Goal: Check status: Check status

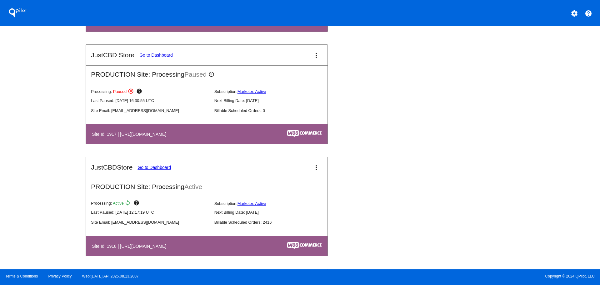
scroll to position [687, 0]
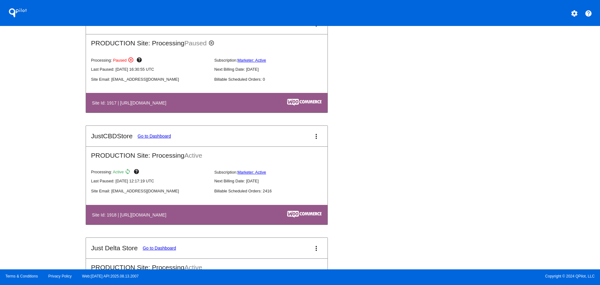
click at [160, 134] on link "Go to Dashboard" at bounding box center [153, 135] width 33 height 5
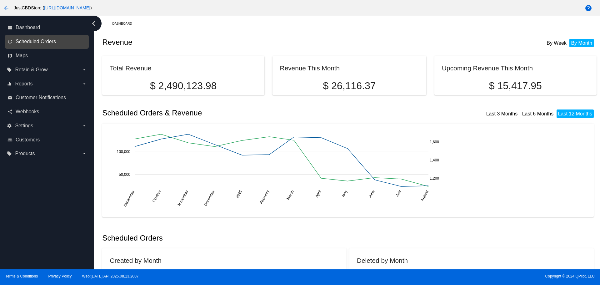
click at [35, 42] on span "Scheduled Orders" at bounding box center [36, 42] width 40 height 6
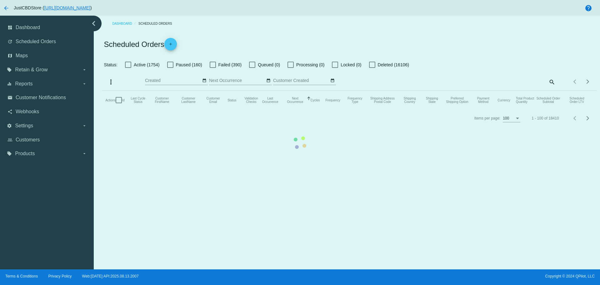
click at [553, 91] on mat-table "Actions Id Last Cycle Status Customer FirstName Customer LastName Customer Emai…" at bounding box center [349, 100] width 494 height 19
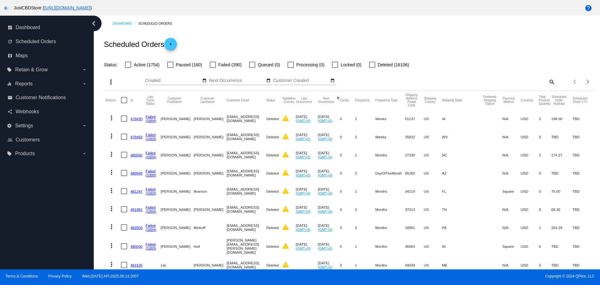
click at [549, 81] on mat-icon "search" at bounding box center [551, 82] width 7 height 10
click at [440, 81] on input "Search" at bounding box center [493, 80] width 123 height 5
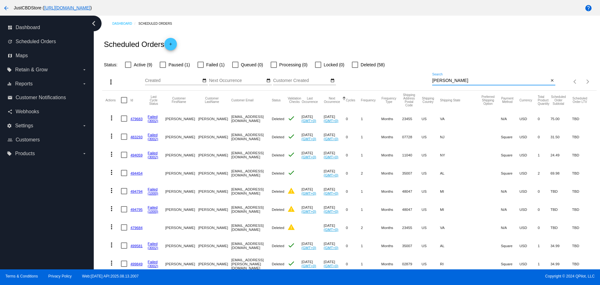
type input "[PERSON_NAME]"
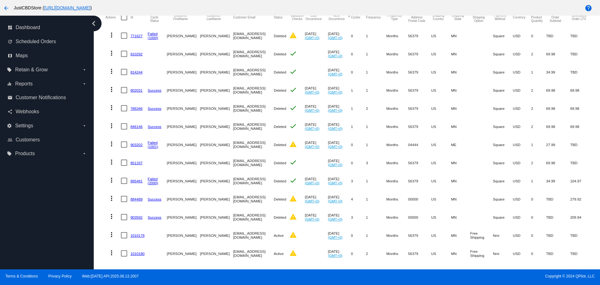
scroll to position [94, 0]
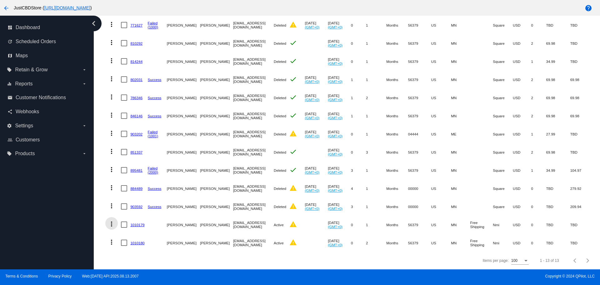
click at [112, 224] on mat-icon "more_vert" at bounding box center [111, 223] width 7 height 7
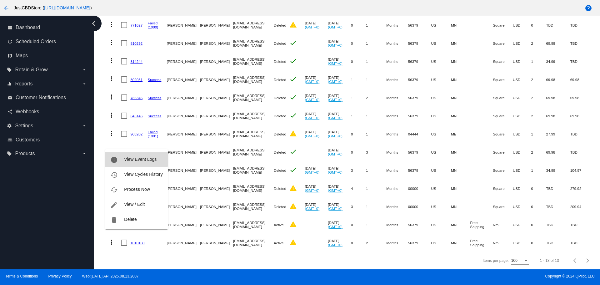
click at [125, 158] on span "View Event Logs" at bounding box center [140, 159] width 32 height 5
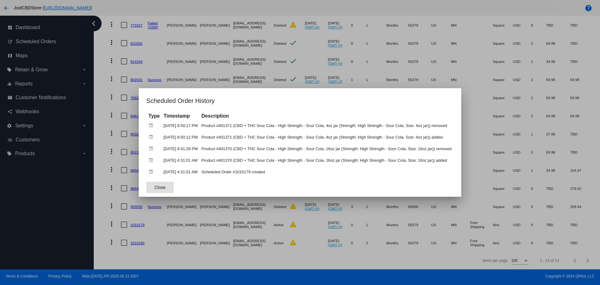
click at [160, 185] on button "Close" at bounding box center [159, 187] width 27 height 11
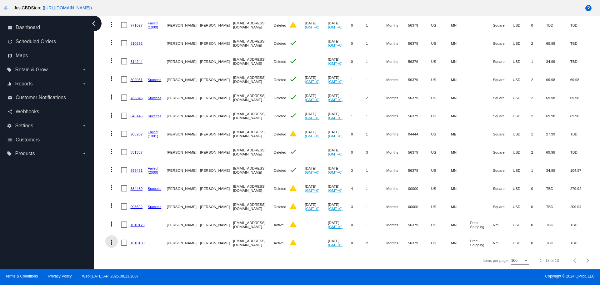
click at [113, 242] on mat-icon "more_vert" at bounding box center [111, 241] width 7 height 7
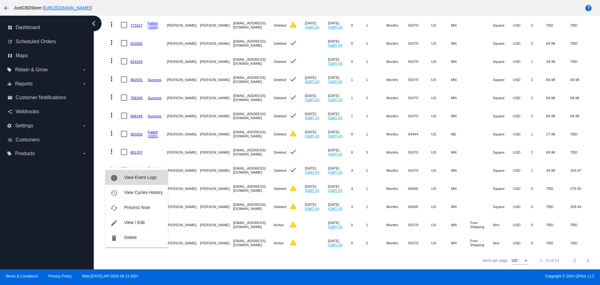
click at [144, 178] on span "View Event Logs" at bounding box center [140, 177] width 32 height 5
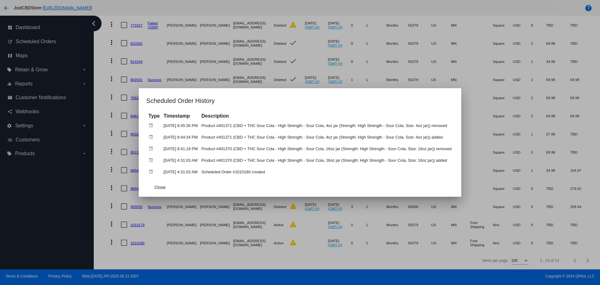
click at [112, 222] on div at bounding box center [300, 142] width 600 height 285
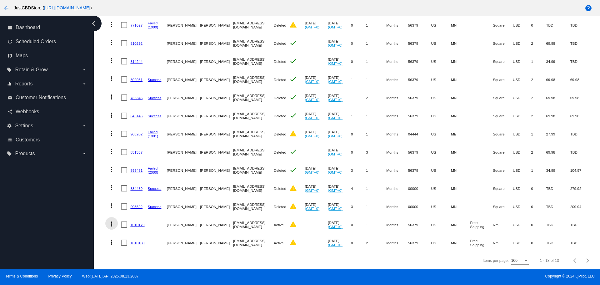
click at [112, 222] on mat-icon "more_vert" at bounding box center [111, 223] width 7 height 7
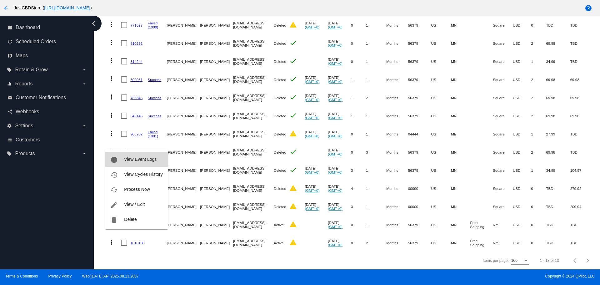
click at [130, 158] on span "View Event Logs" at bounding box center [140, 159] width 32 height 5
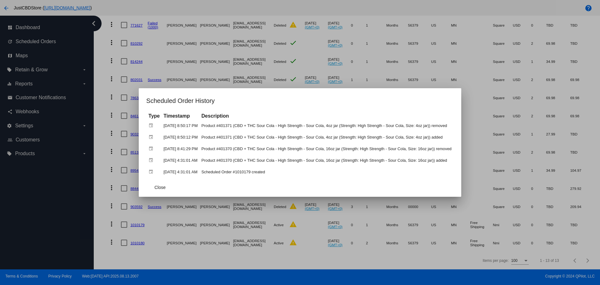
click at [108, 240] on div at bounding box center [300, 142] width 600 height 285
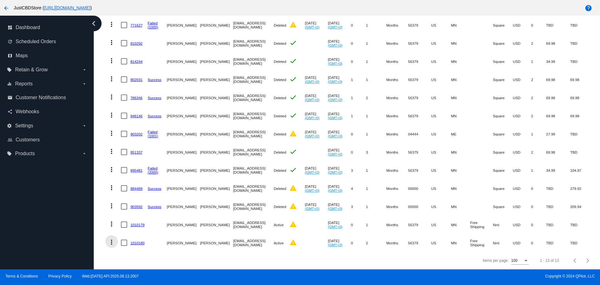
click at [111, 237] on button "more_vert" at bounding box center [111, 241] width 12 height 12
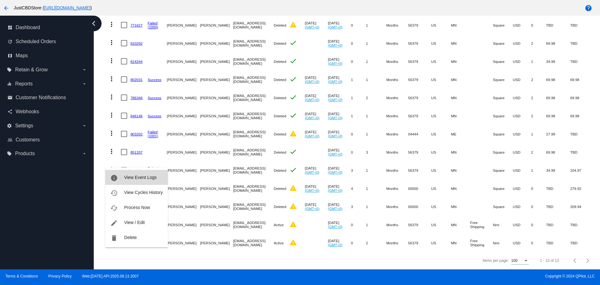
click at [148, 179] on span "View Event Logs" at bounding box center [140, 177] width 32 height 5
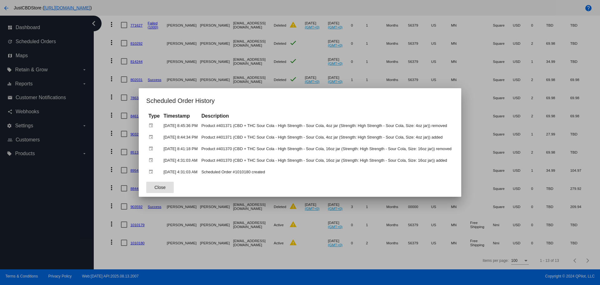
click at [112, 224] on div at bounding box center [300, 142] width 600 height 285
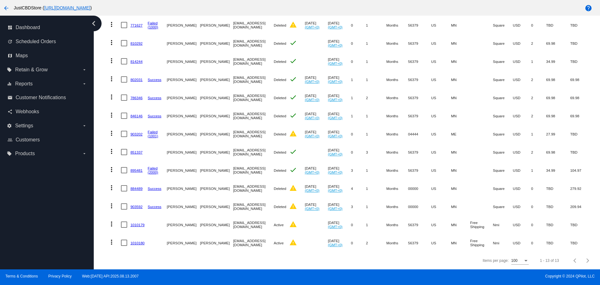
click at [137, 226] on mat-cell "1010179" at bounding box center [138, 224] width 17 height 18
click at [142, 224] on link "1010179" at bounding box center [137, 224] width 14 height 4
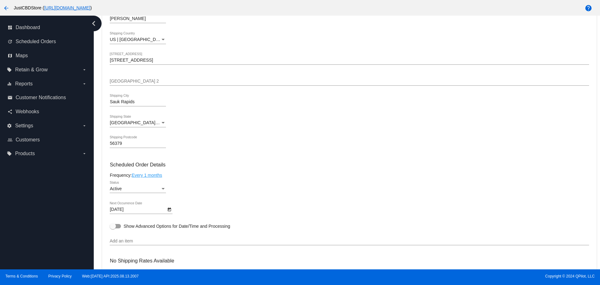
scroll to position [139, 0]
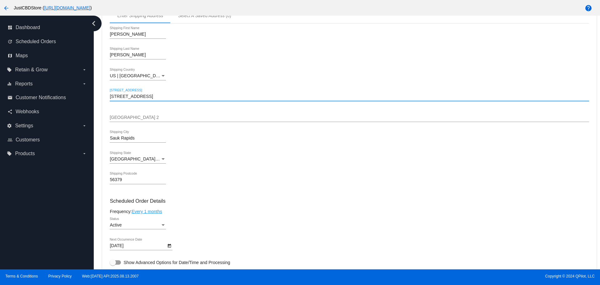
drag, startPoint x: 151, startPoint y: 98, endPoint x: 111, endPoint y: 100, distance: 40.6
click at [104, 100] on mat-card "Customer 7003384: [PERSON_NAME] [EMAIL_ADDRESS][DOMAIN_NAME] Customer Shipping …" at bounding box center [349, 259] width 494 height 582
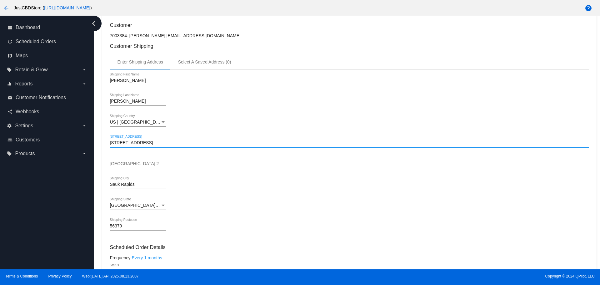
scroll to position [77, 0]
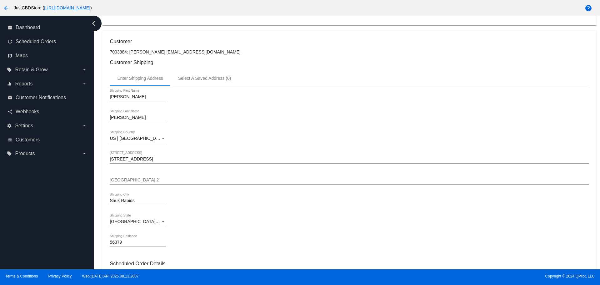
drag, startPoint x: 210, startPoint y: 51, endPoint x: 163, endPoint y: 54, distance: 46.7
drag, startPoint x: 159, startPoint y: 52, endPoint x: 208, endPoint y: 51, distance: 48.7
click at [208, 51] on p "7003384: [PERSON_NAME] [EMAIL_ADDRESS][DOMAIN_NAME]" at bounding box center [349, 51] width 479 height 5
copy p "[EMAIL_ADDRESS][DOMAIN_NAME]"
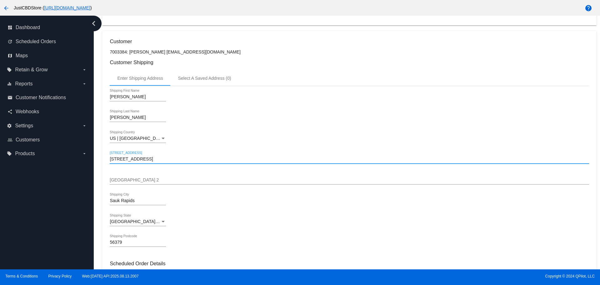
drag, startPoint x: 133, startPoint y: 160, endPoint x: 96, endPoint y: 163, distance: 37.3
click at [96, 163] on div "Dashboard Scheduled Orders arrow_back Scheduled Order #1010179 Active more_vert…" at bounding box center [347, 142] width 506 height 253
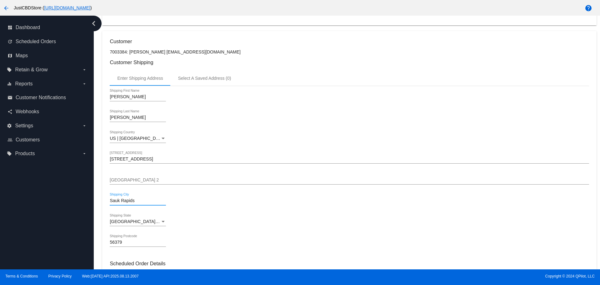
drag, startPoint x: 146, startPoint y: 200, endPoint x: 108, endPoint y: 201, distance: 37.8
drag, startPoint x: 129, startPoint y: 244, endPoint x: 104, endPoint y: 245, distance: 24.7
